Goal: Information Seeking & Learning: Learn about a topic

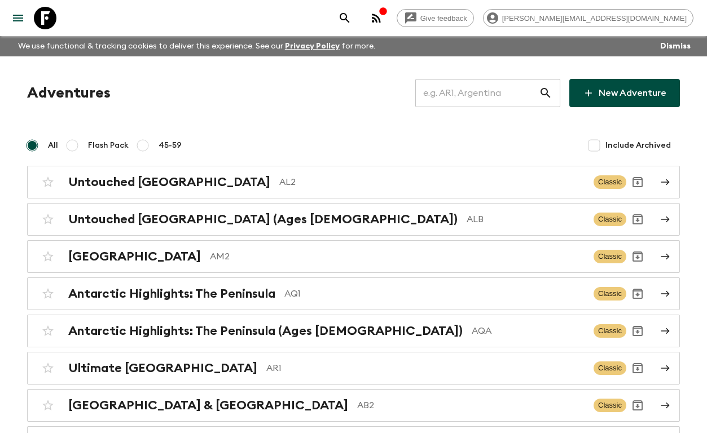
click at [490, 92] on input "text" at bounding box center [477, 93] width 124 height 32
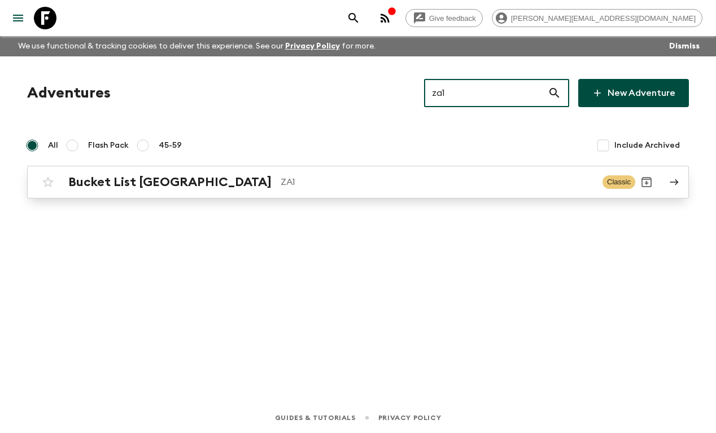
type input "za1"
click at [283, 189] on p "ZA1" at bounding box center [437, 183] width 313 height 14
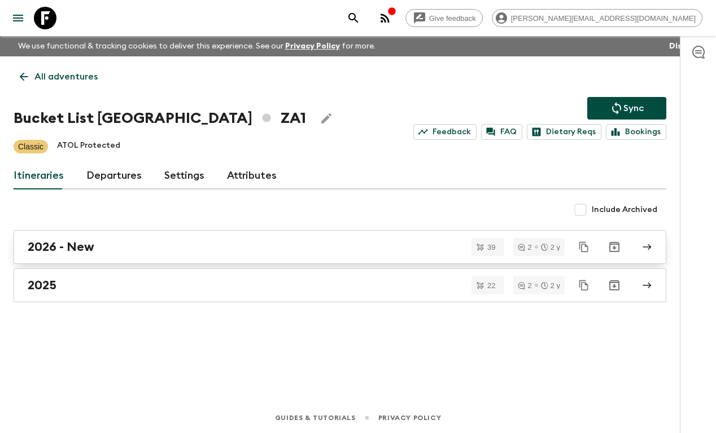
click at [112, 251] on div "2026 - New" at bounding box center [329, 247] width 603 height 15
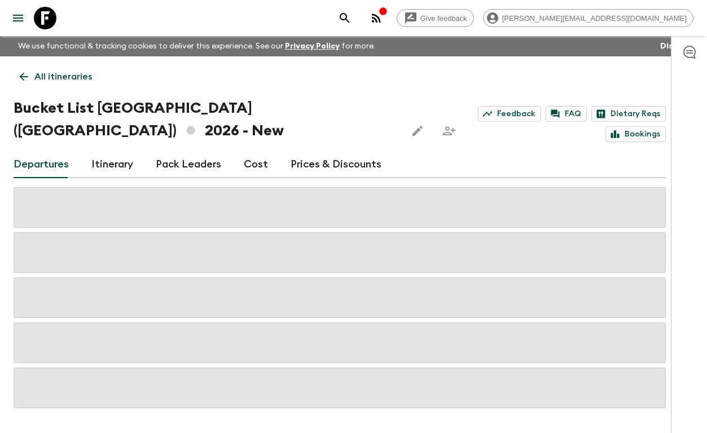
click at [248, 151] on link "Cost" at bounding box center [256, 164] width 24 height 27
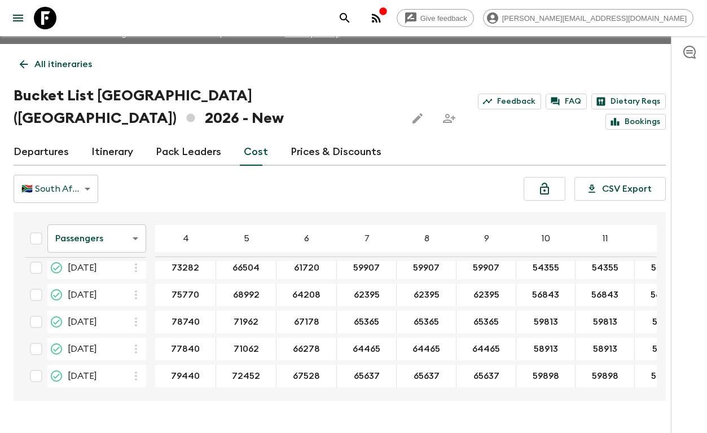
scroll to position [20, 0]
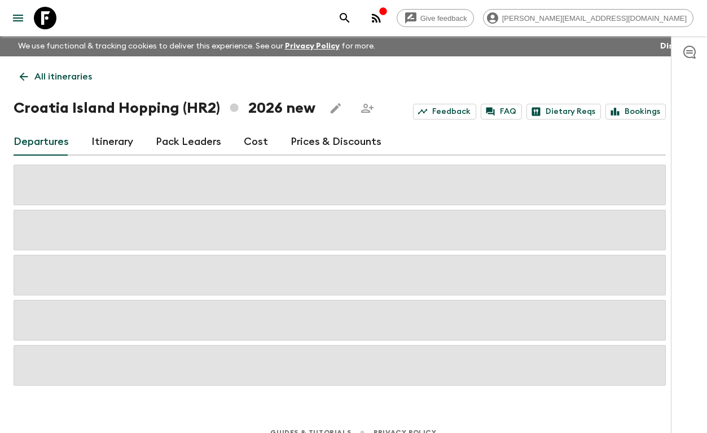
click at [51, 19] on icon at bounding box center [45, 18] width 23 height 23
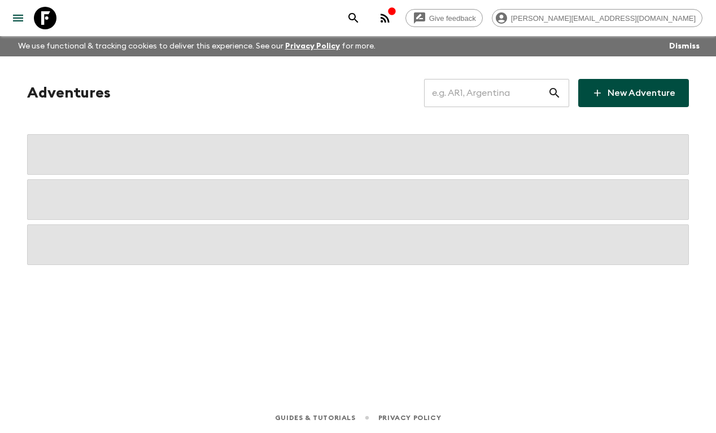
click at [476, 93] on input "text" at bounding box center [486, 93] width 124 height 32
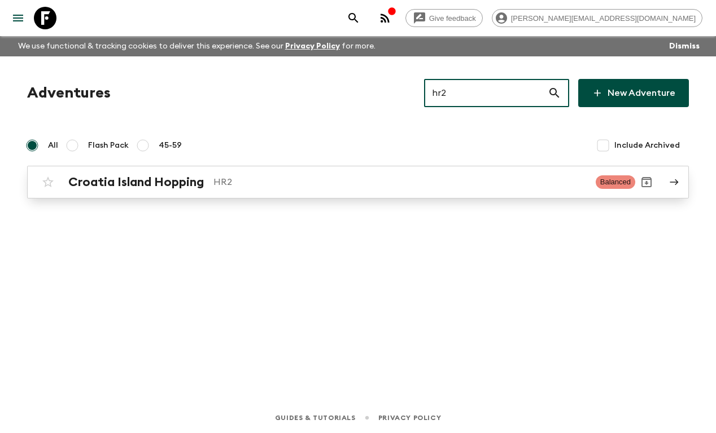
type input "hr2"
click at [268, 191] on div "Croatia Island Hopping HR2 Balanced" at bounding box center [336, 182] width 598 height 23
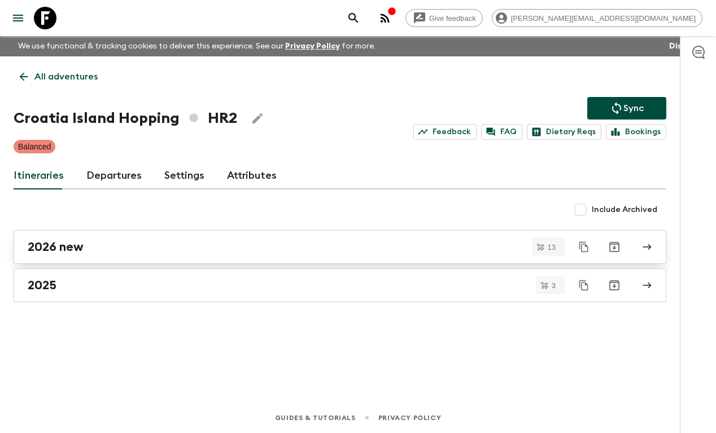
click at [183, 248] on div "2026 new" at bounding box center [329, 247] width 603 height 15
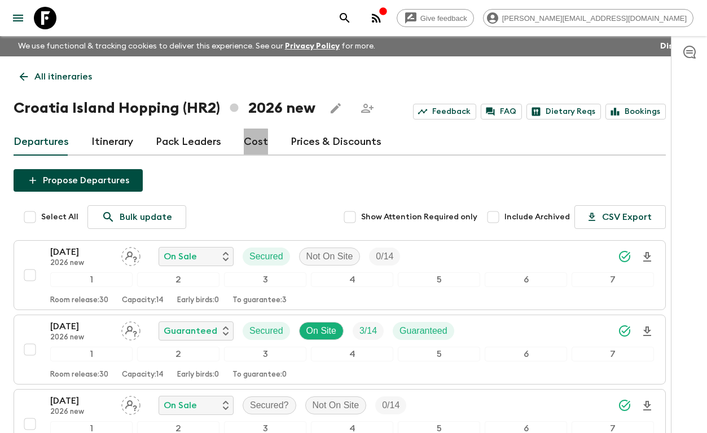
click at [248, 143] on link "Cost" at bounding box center [256, 142] width 24 height 27
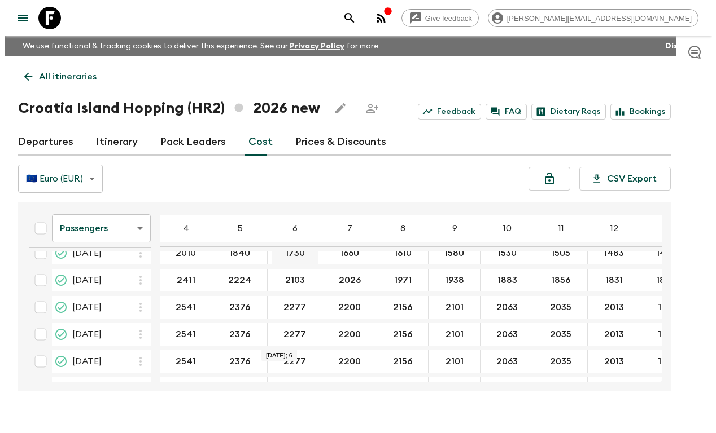
scroll to position [257, 0]
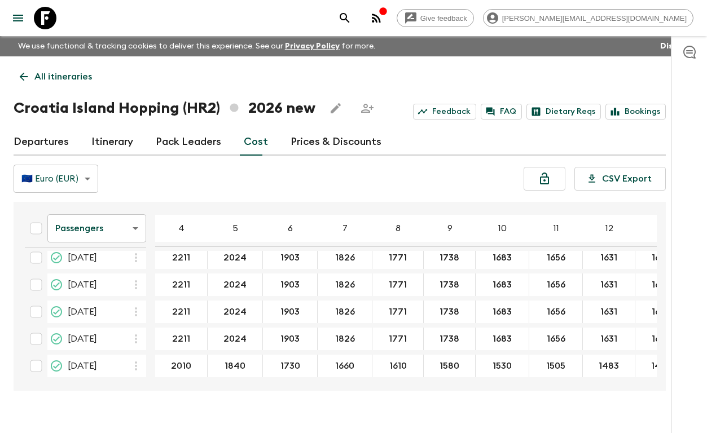
click at [381, 17] on icon "button" at bounding box center [376, 18] width 9 height 9
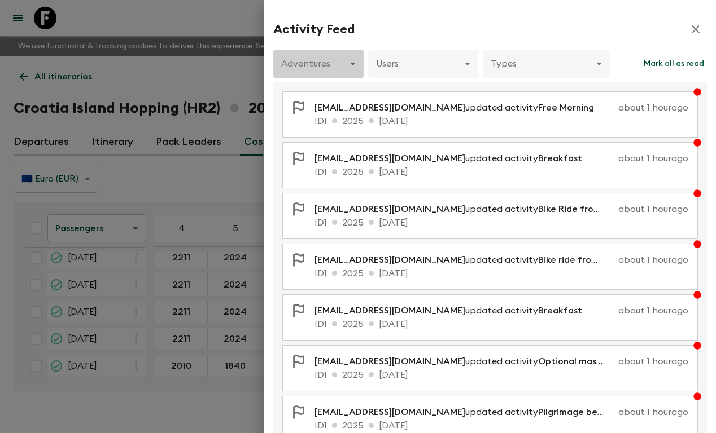
click at [349, 67] on body "Give feedback [PERSON_NAME][EMAIL_ADDRESS][DOMAIN_NAME] We use functional & tra…" at bounding box center [358, 226] width 716 height 453
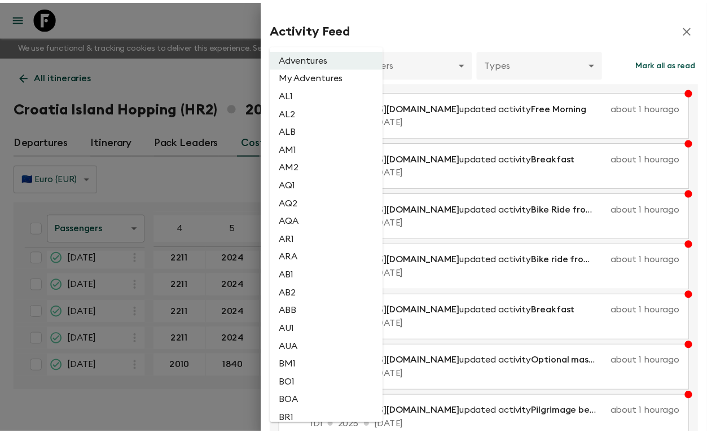
scroll to position [962, 0]
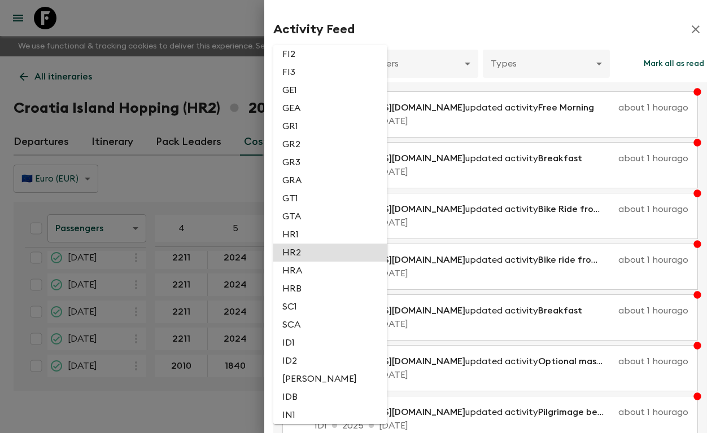
click at [320, 251] on li "HR2" at bounding box center [330, 253] width 114 height 18
type input "6d2f258d-4bb2-4006-b3ff-02ed7d87ec40"
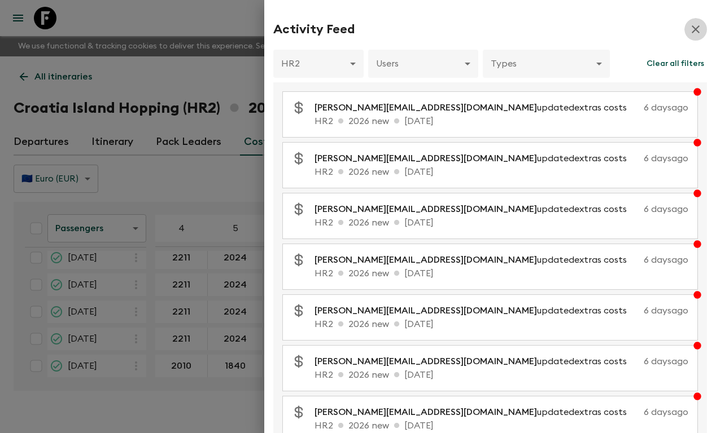
click at [691, 29] on icon "button" at bounding box center [695, 29] width 8 height 8
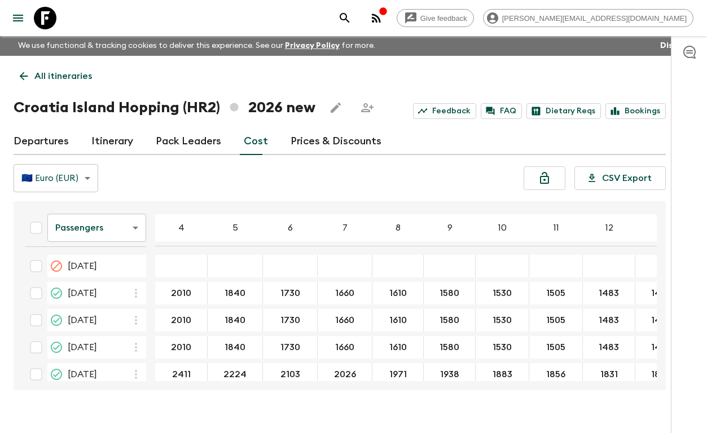
scroll to position [0, 0]
